Goal: Go to known website: Access a specific website the user already knows

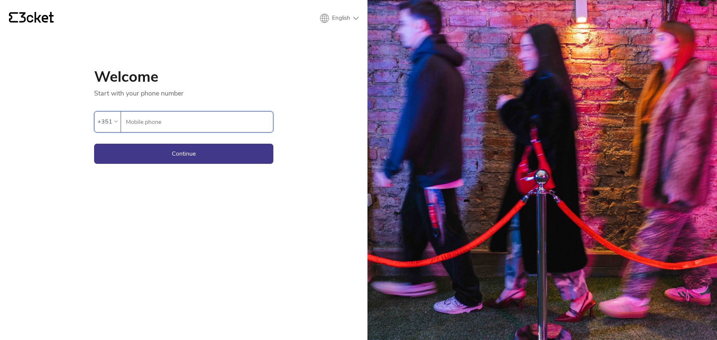
type input "1751420002"
click at [109, 119] on div "+351" at bounding box center [104, 121] width 15 height 11
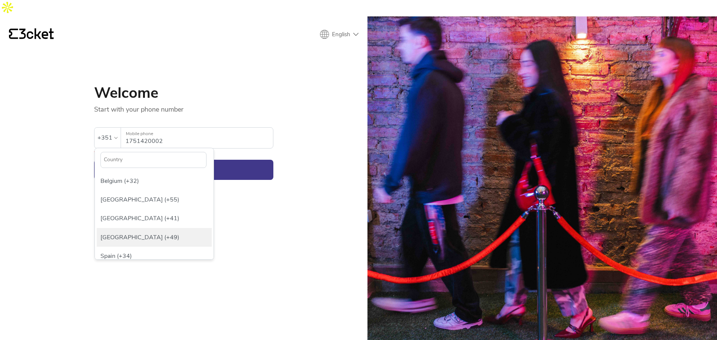
click at [122, 228] on div "[GEOGRAPHIC_DATA] (+49)" at bounding box center [154, 237] width 115 height 19
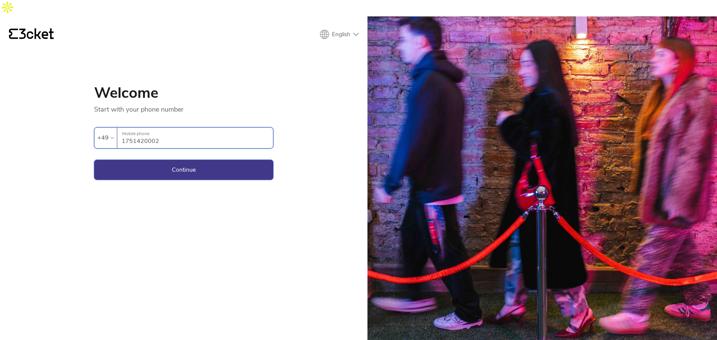
click at [153, 160] on button "Continue" at bounding box center [183, 170] width 179 height 20
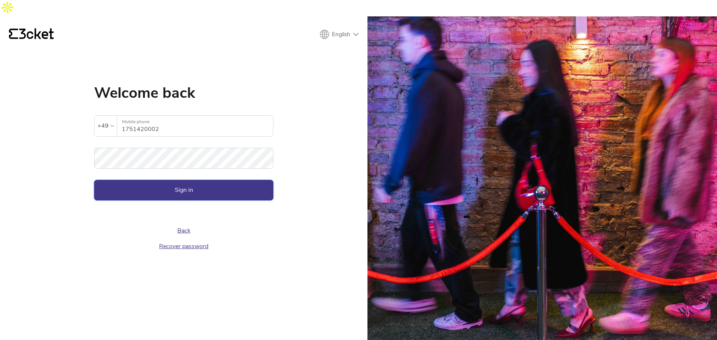
click at [175, 180] on button "Sign in" at bounding box center [183, 190] width 179 height 20
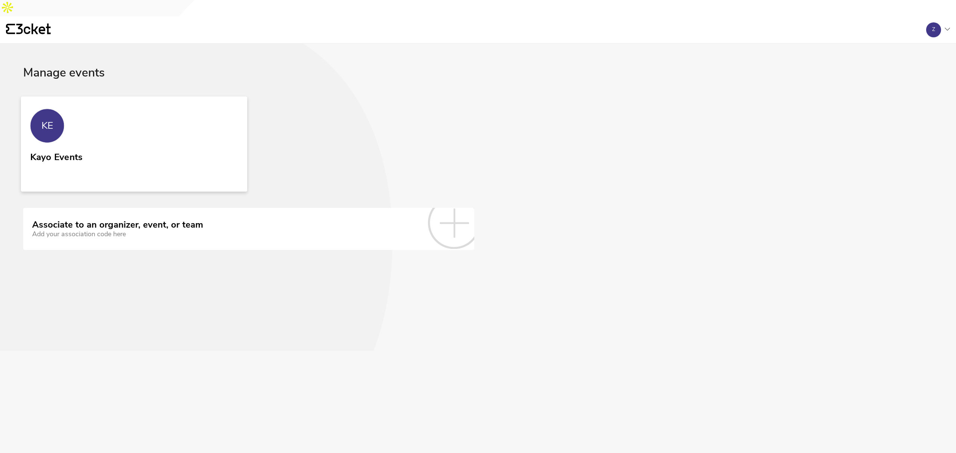
click at [178, 130] on link "KE Kayo Events" at bounding box center [134, 144] width 226 height 95
